Goal: Find specific page/section: Find specific page/section

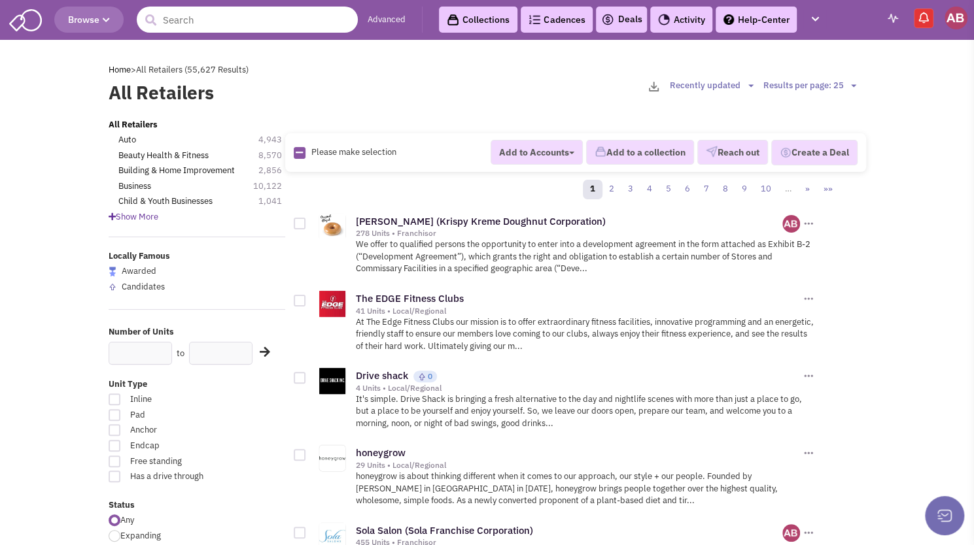
click at [232, 25] on input "text" at bounding box center [247, 20] width 221 height 26
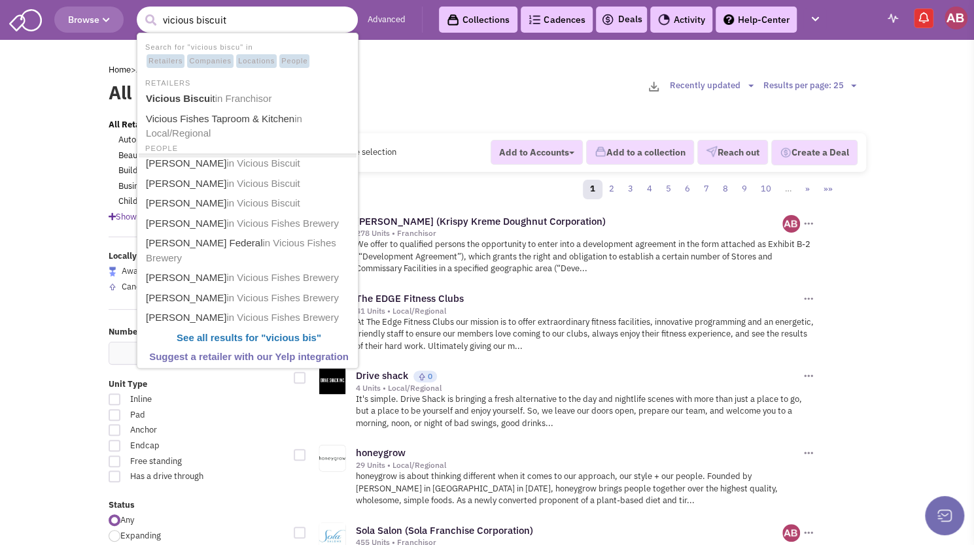
type input "vicious biscuit"
click at [141, 10] on button "submit" at bounding box center [151, 20] width 20 height 20
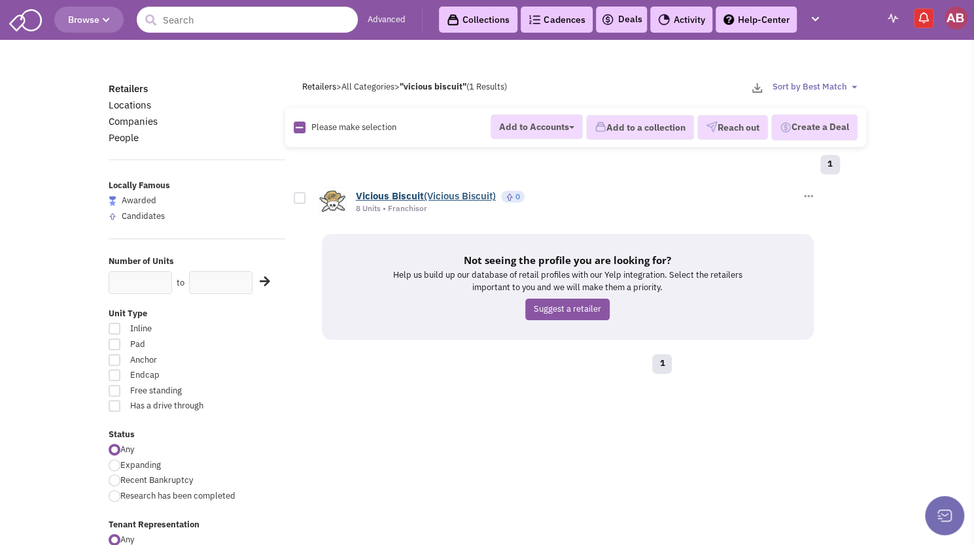
click at [388, 190] on b "Vicious" at bounding box center [372, 196] width 33 height 12
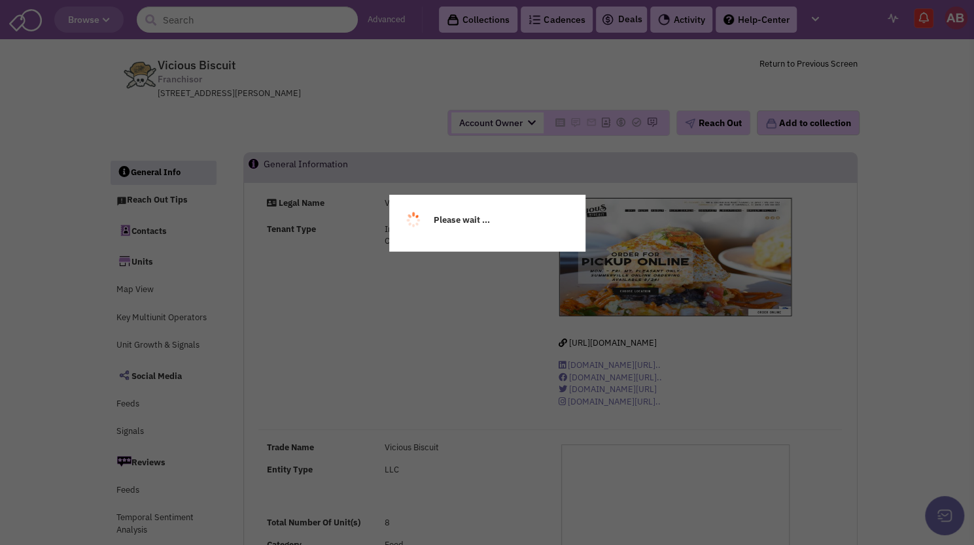
select select
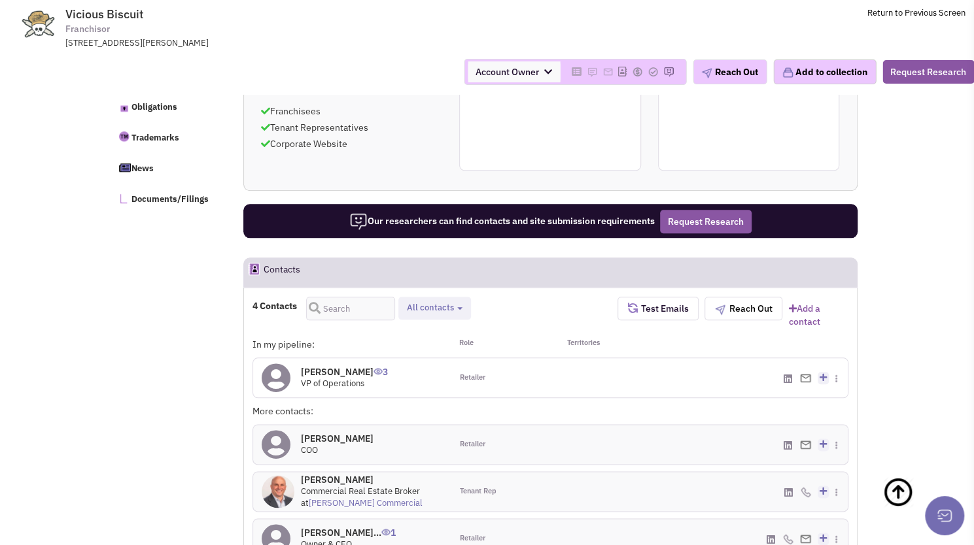
scroll to position [677, 0]
